Goal: Go to known website: Access a specific website the user already knows

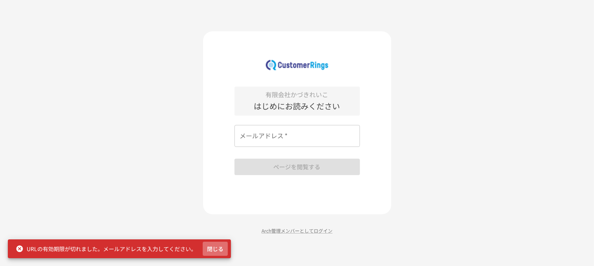
click at [216, 248] on button "閉じる" at bounding box center [215, 249] width 25 height 14
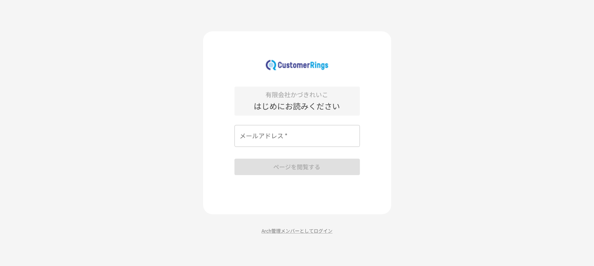
click at [271, 136] on input "メールアドレス   *" at bounding box center [296, 136] width 125 height 22
type input "**********"
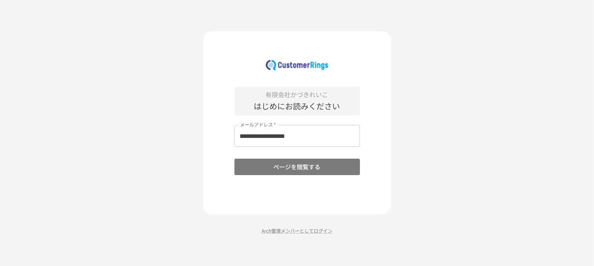
click at [299, 167] on button "ページを閲覧する" at bounding box center [296, 167] width 125 height 16
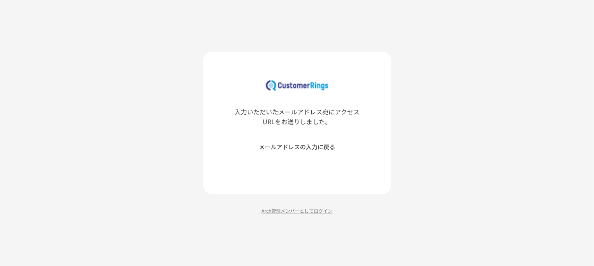
click at [420, 29] on div "入力いただいたメールアドレス宛にアクセスURLをお送りしました。 メールアドレスの入力に戻る Arch管理メンバーとしてログイン" at bounding box center [297, 133] width 594 height 266
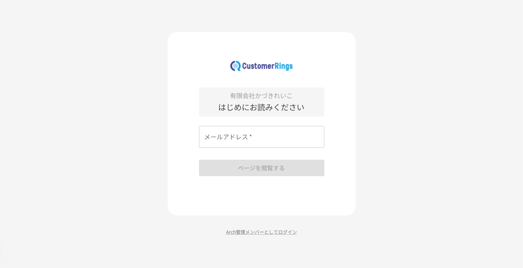
click at [237, 138] on input "メールアドレス   *" at bounding box center [261, 137] width 125 height 22
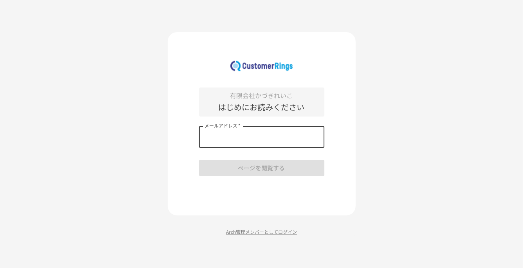
click at [421, 96] on div "有限会社かづきれいこ はじめにお読みください メールアドレス   * メールアドレス   * ページを閲覧する Arch管理メンバーとしてログイン" at bounding box center [261, 134] width 523 height 268
